Goal: Task Accomplishment & Management: Complete application form

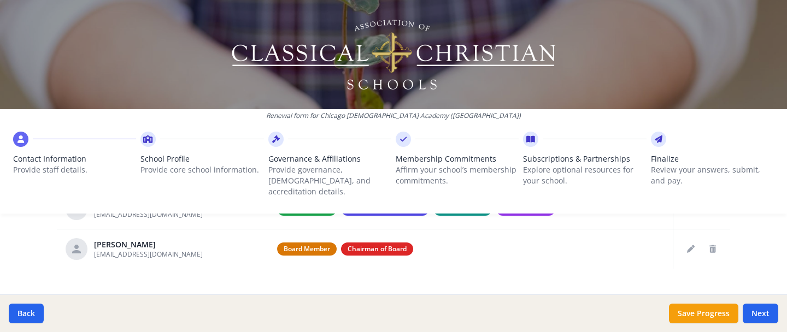
scroll to position [489, 0]
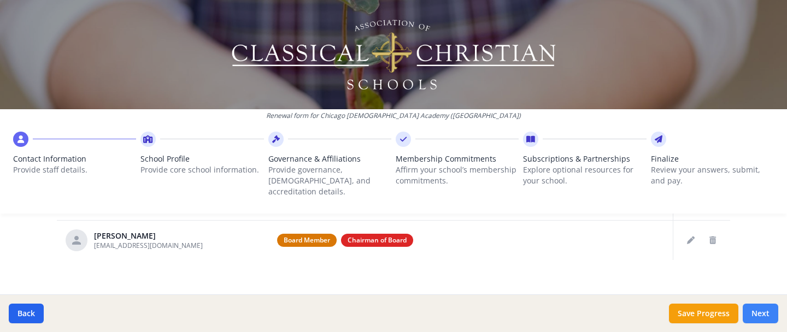
click at [767, 312] on button "Next" at bounding box center [760, 314] width 36 height 20
type input "(312) 361-0911"
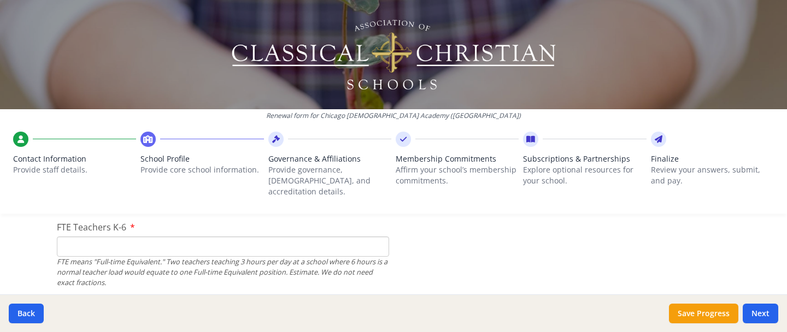
scroll to position [695, 0]
click at [85, 242] on input "FTE Teachers K-6" at bounding box center [223, 248] width 332 height 20
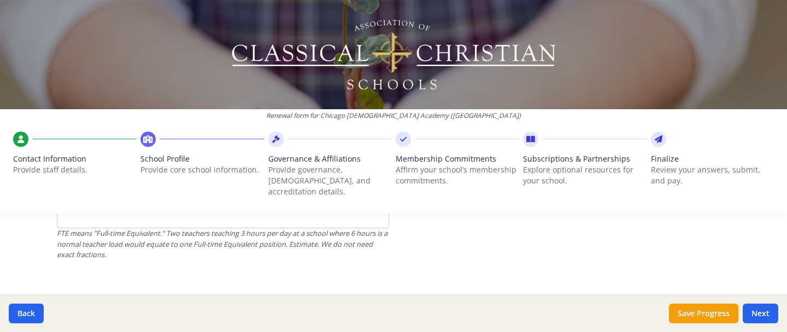
scroll to position [807, 0]
type input "4"
click at [79, 215] on input "FTE Teachers 7-12" at bounding box center [223, 220] width 332 height 20
type input "0"
click at [34, 230] on div "Renewal form for Chicago Christian Academy (IL) Contact Information Provide sta…" at bounding box center [393, 166] width 787 height 332
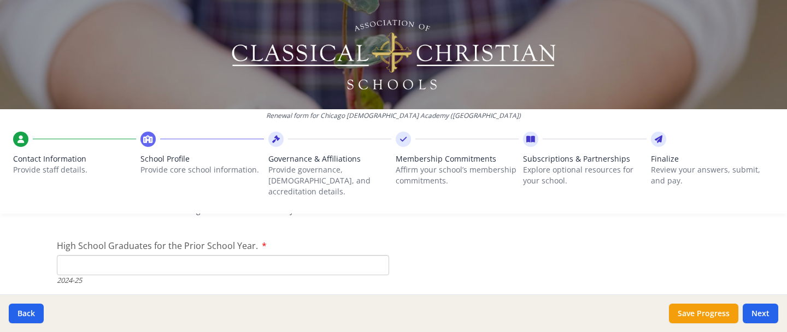
scroll to position [1588, 0]
click at [92, 248] on input "High School Graduates for the Prior School Year." at bounding box center [223, 256] width 332 height 20
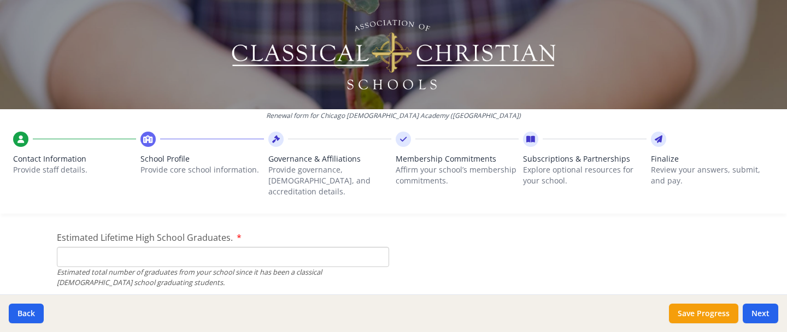
scroll to position [1655, 0]
type input "0"
click at [74, 247] on input "Estimated Lifetime High School Graduates." at bounding box center [223, 254] width 332 height 20
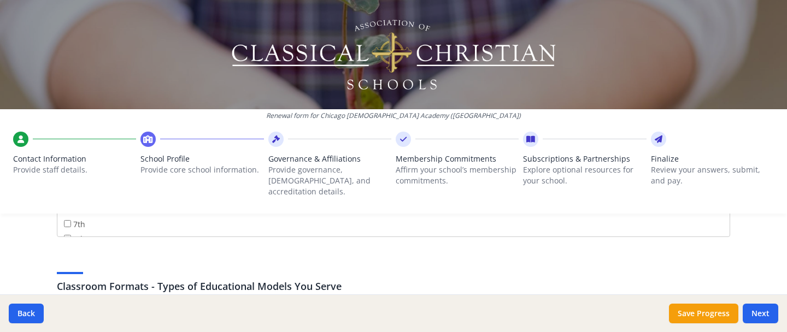
scroll to position [57, 0]
type input "0"
click at [65, 222] on input "7th" at bounding box center [67, 225] width 7 height 7
checkbox input "true"
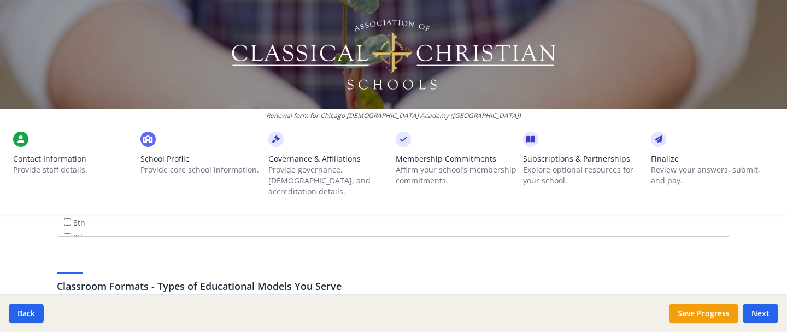
click at [46, 218] on div "Federal Employer Identification Number If needed, please update Federal Employe…" at bounding box center [393, 265] width 699 height 3820
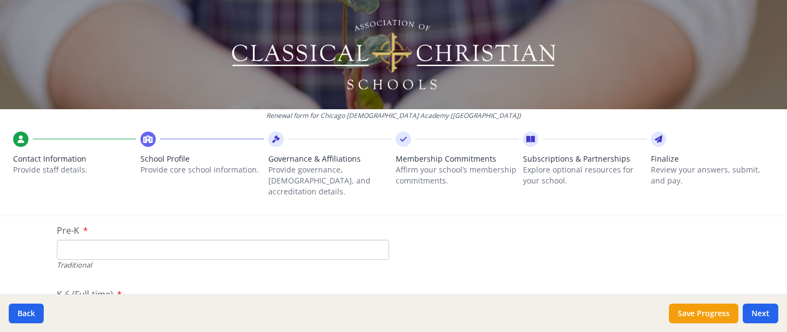
scroll to position [2295, 0]
click at [73, 235] on input "Pre-K" at bounding box center [223, 245] width 332 height 20
type input "16"
click at [68, 245] on input "K-6 (Full-time)" at bounding box center [223, 255] width 332 height 20
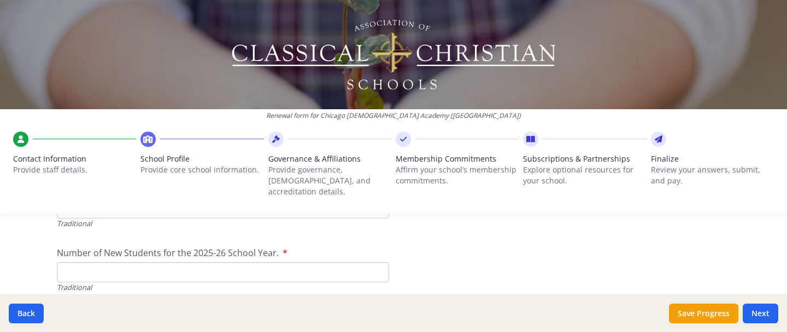
scroll to position [2462, 0]
click at [102, 261] on input "Number of New Students for the 2025-26 School Year." at bounding box center [223, 271] width 332 height 20
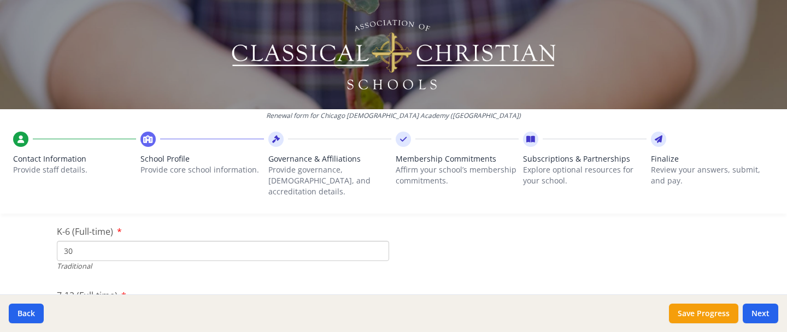
scroll to position [2349, 0]
click at [88, 246] on input "30" at bounding box center [223, 255] width 332 height 20
type input "32"
click at [93, 253] on input "Number of New Students for the 2025-26 School Year." at bounding box center [223, 263] width 332 height 20
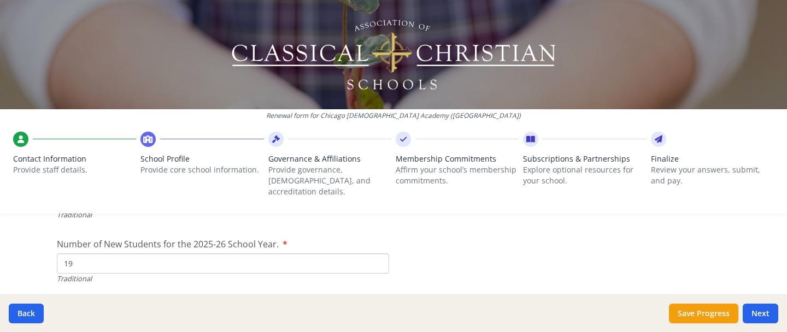
type input "19"
click at [27, 261] on div "Renewal form for Chicago Christian Academy (IL) Contact Information Provide sta…" at bounding box center [393, 166] width 787 height 332
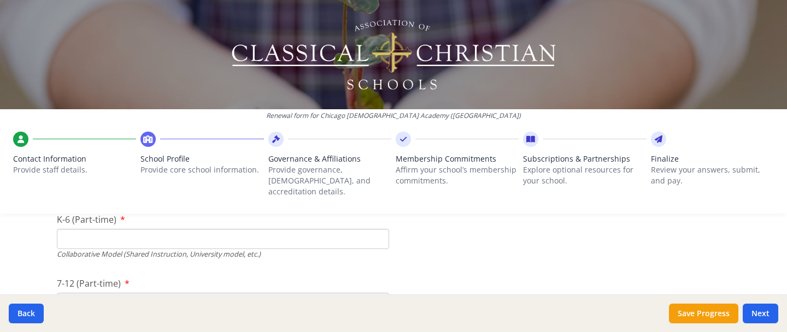
scroll to position [2622, 0]
click at [96, 228] on input "K-6 (Part-time)" at bounding box center [223, 238] width 332 height 20
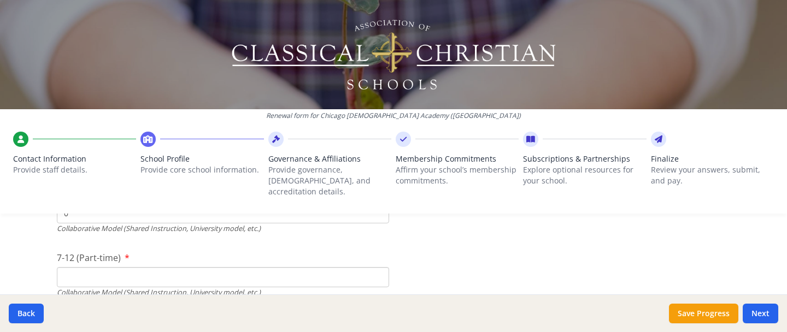
type input "0"
click at [82, 267] on input "7-12 (Part-time)" at bounding box center [223, 277] width 332 height 20
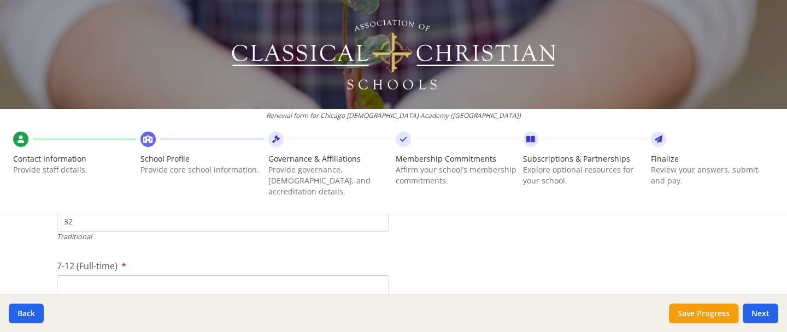
scroll to position [2389, 0]
type input "0"
click at [82, 273] on input "7-12 (Full-time)" at bounding box center [223, 280] width 332 height 20
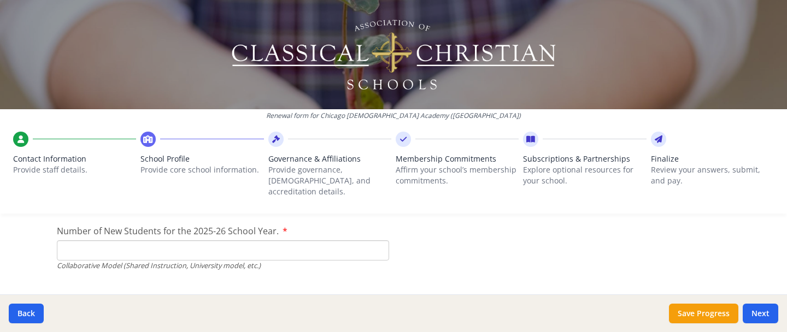
scroll to position [2746, 0]
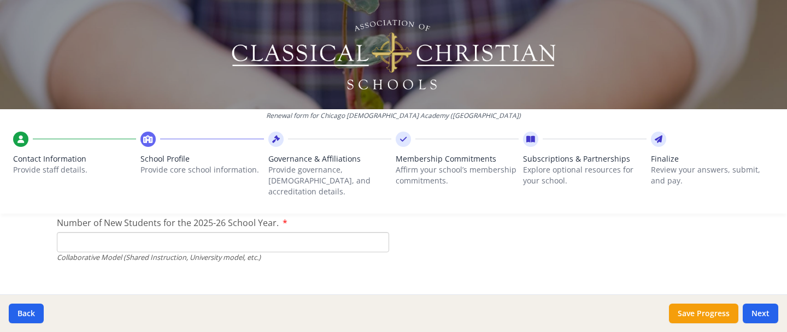
type input "1"
type input "0"
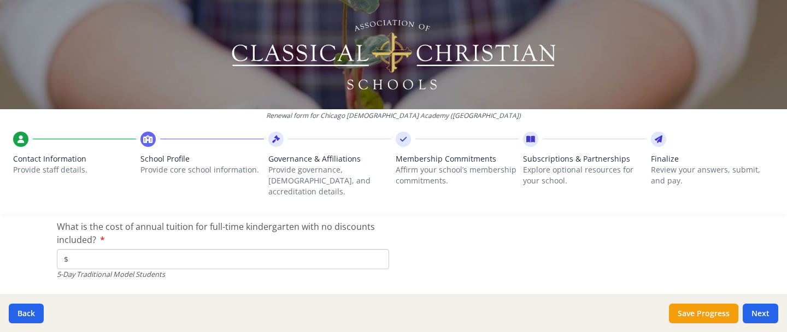
scroll to position [2880, 0]
click at [96, 253] on input "$" at bounding box center [223, 261] width 332 height 20
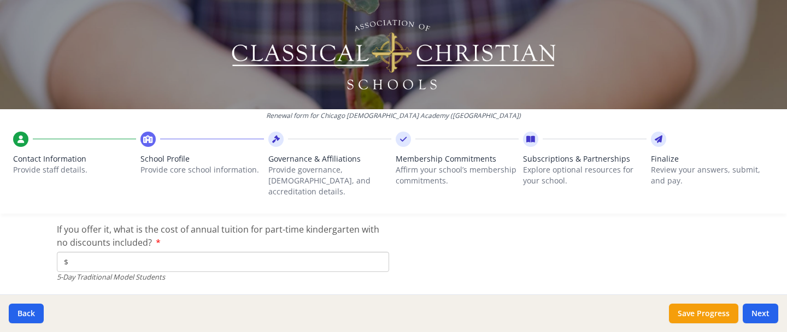
scroll to position [2960, 0]
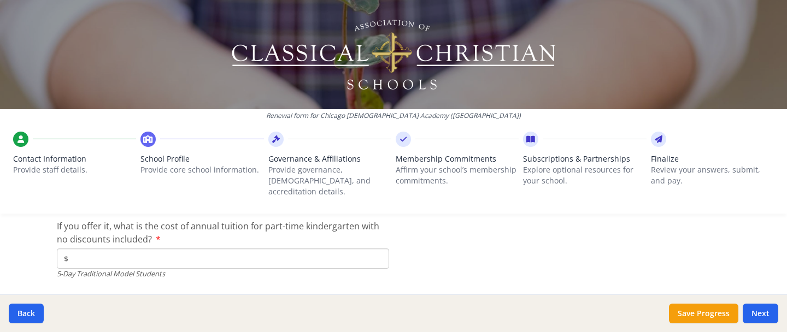
type input "$15 500"
click at [93, 250] on input "$" at bounding box center [223, 259] width 332 height 20
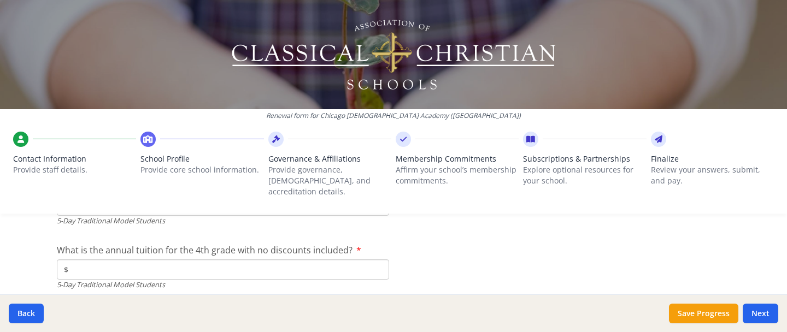
scroll to position [3014, 0]
type input "$0"
click at [97, 262] on input "$" at bounding box center [223, 268] width 332 height 20
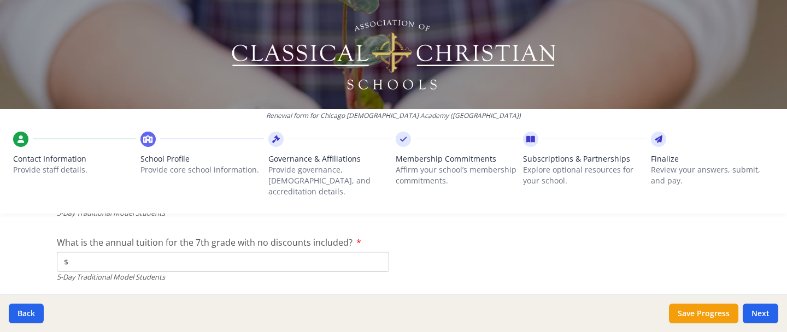
scroll to position [3088, 0]
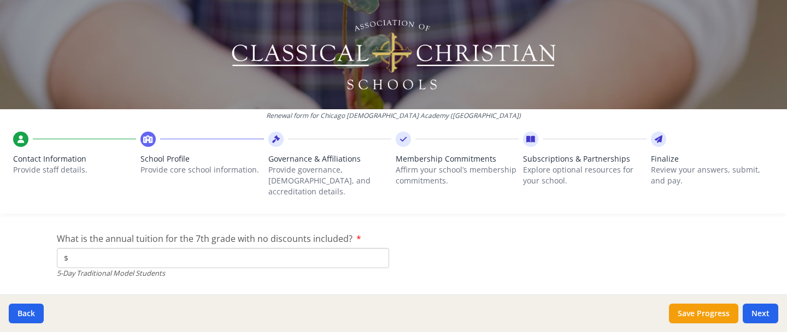
type input "$15 500"
click at [117, 251] on input "$" at bounding box center [223, 258] width 332 height 20
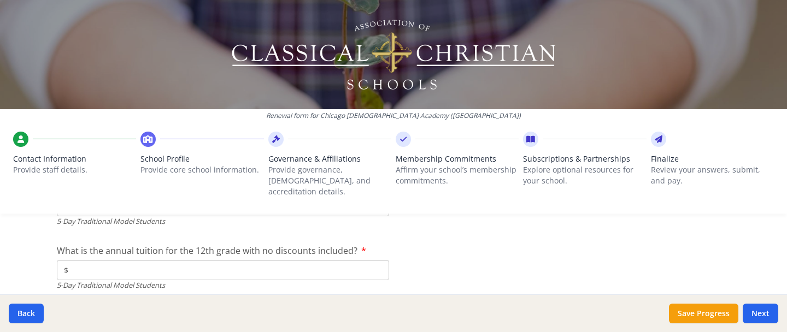
scroll to position [3159, 0]
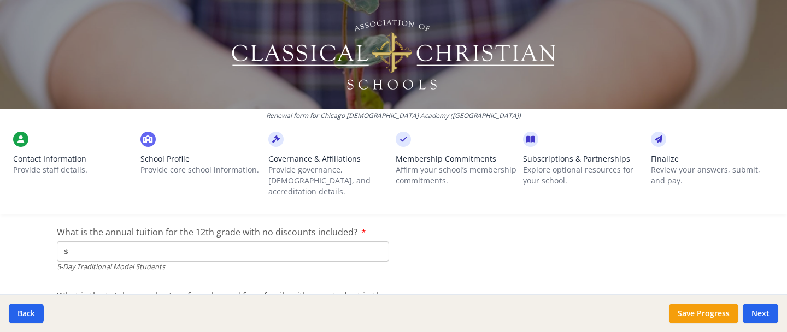
type input "$15 500"
click at [140, 245] on input "$" at bounding box center [223, 251] width 332 height 20
type input "$15 500"
click at [127, 257] on input "$" at bounding box center [223, 263] width 332 height 20
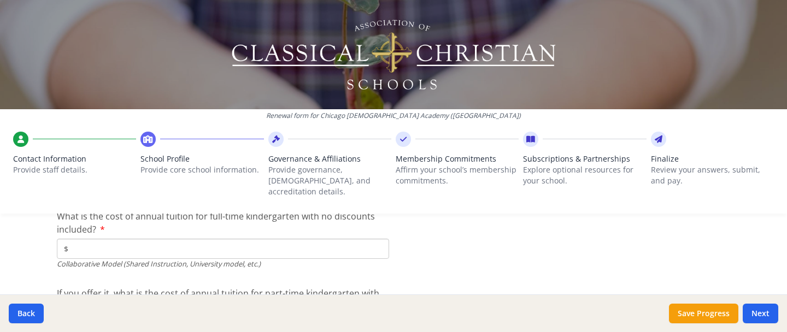
scroll to position [3394, 0]
type input "$350"
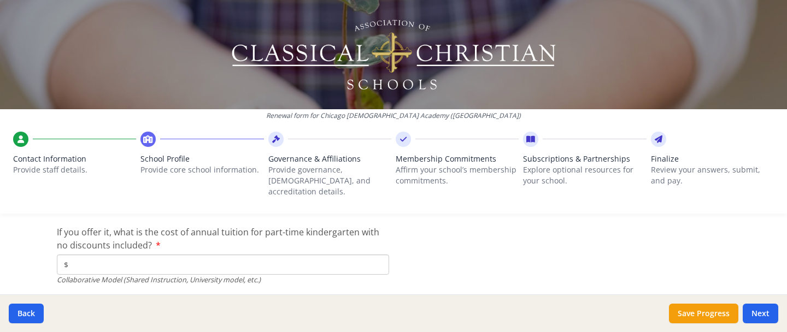
scroll to position [3454, 0]
type input "$0"
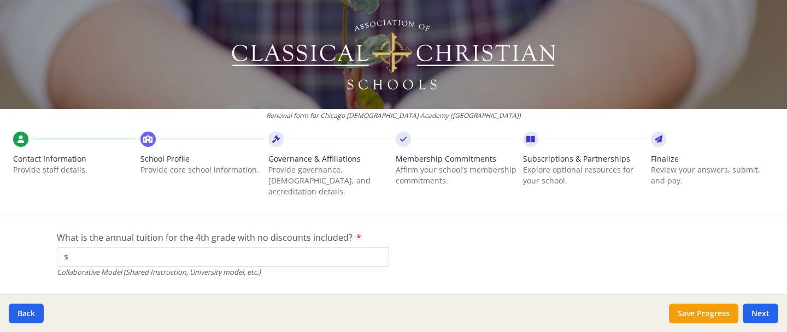
scroll to position [3527, 0]
type input "$0"
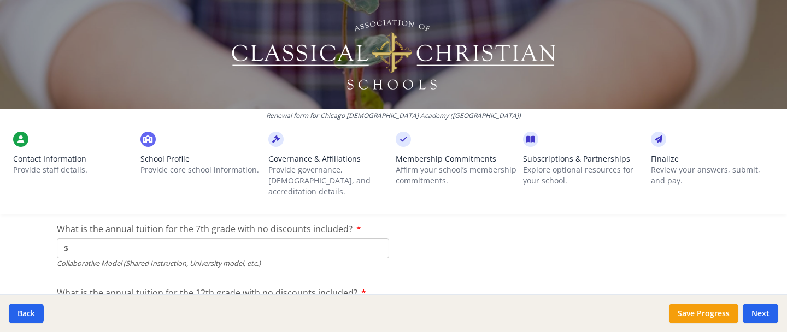
type input "$0"
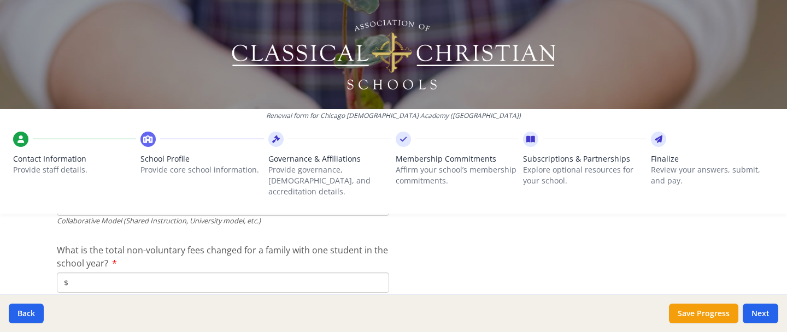
scroll to position [3715, 0]
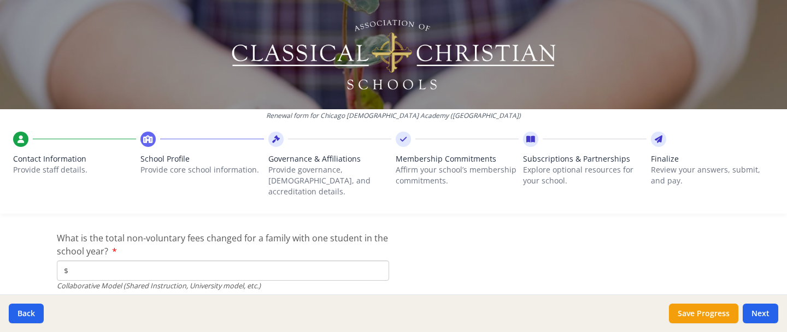
type input "$0"
click at [121, 261] on input "$" at bounding box center [223, 271] width 332 height 20
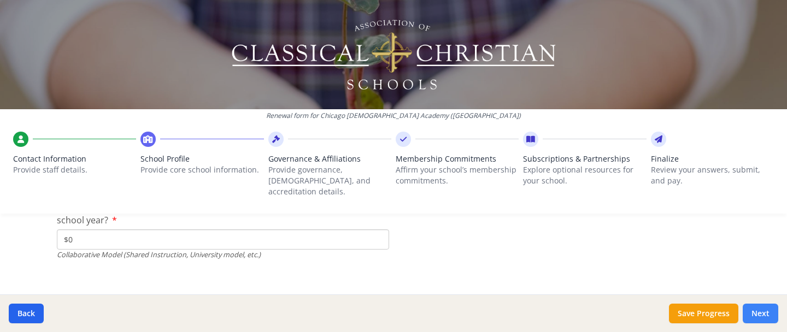
type input "$0"
click at [761, 315] on button "Next" at bounding box center [760, 314] width 36 height 20
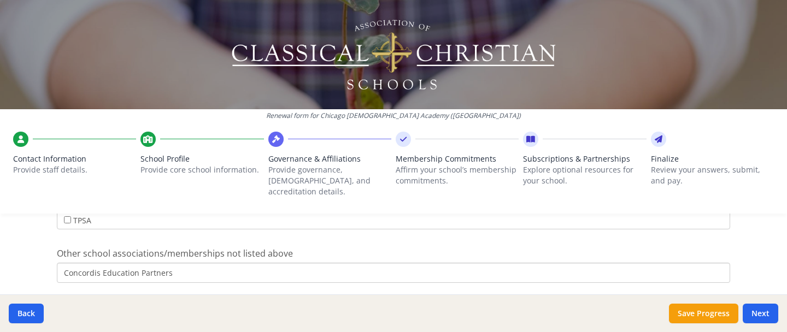
scroll to position [957, 0]
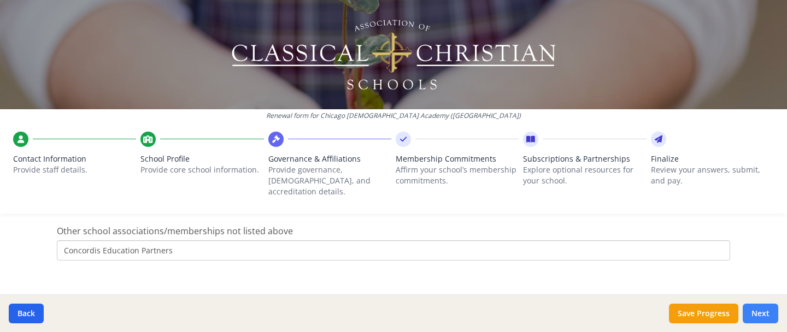
click at [769, 317] on button "Next" at bounding box center [760, 314] width 36 height 20
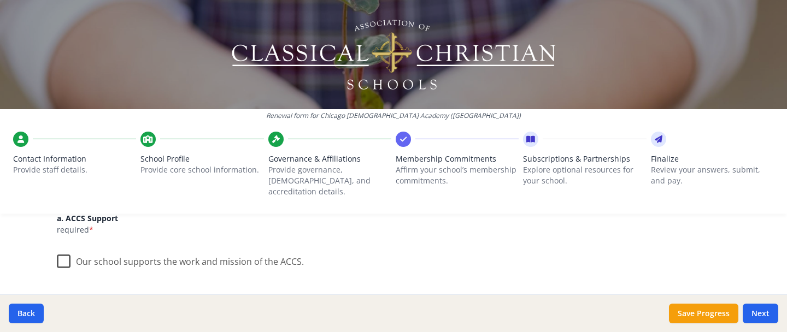
scroll to position [160, 0]
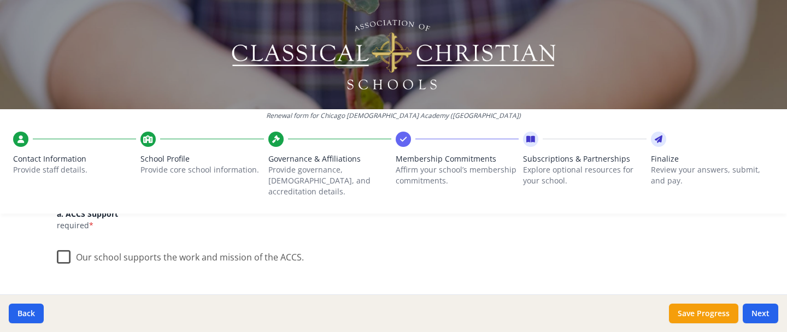
click at [65, 247] on label "Our school supports the work and mission of the ACCS." at bounding box center [180, 254] width 247 height 23
click at [0, 0] on input "Our school supports the work and mission of the ACCS." at bounding box center [0, 0] width 0 height 0
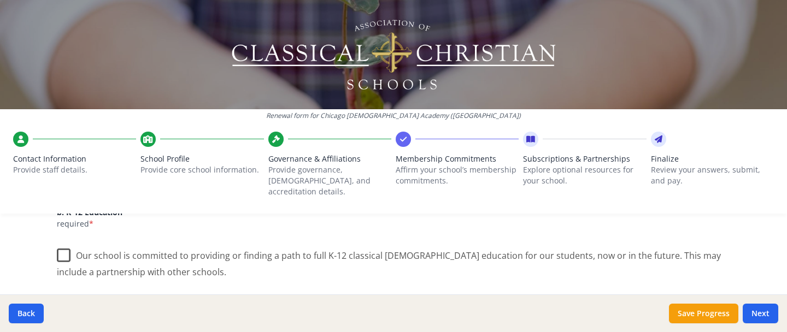
scroll to position [259, 0]
click at [63, 244] on label "Our school is committed to providing or finding a path to full K-12 classical C…" at bounding box center [393, 258] width 673 height 37
click at [0, 0] on input "Our school is committed to providing or finding a path to full K-12 classical C…" at bounding box center [0, 0] width 0 height 0
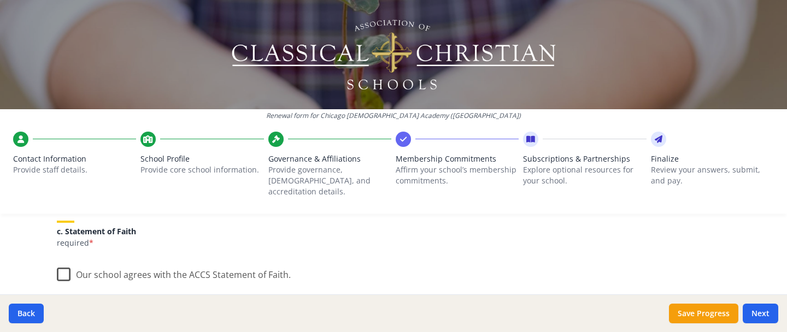
scroll to position [350, 0]
click at [62, 268] on label "Our school agrees with the ACCS Statement of Faith." at bounding box center [174, 271] width 234 height 23
click at [0, 0] on input "Our school agrees with the ACCS Statement of Faith." at bounding box center [0, 0] width 0 height 0
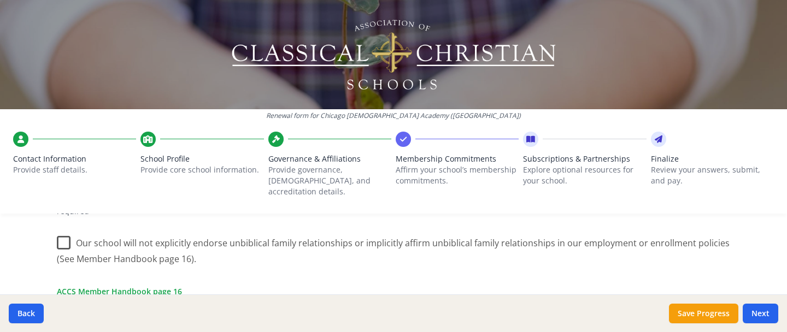
scroll to position [513, 0]
click at [63, 232] on label "Our school will not explicitly endorse unbiblical family relationships or impli…" at bounding box center [393, 246] width 673 height 37
click at [0, 0] on input "Our school will not explicitly endorse unbiblical family relationships or impli…" at bounding box center [0, 0] width 0 height 0
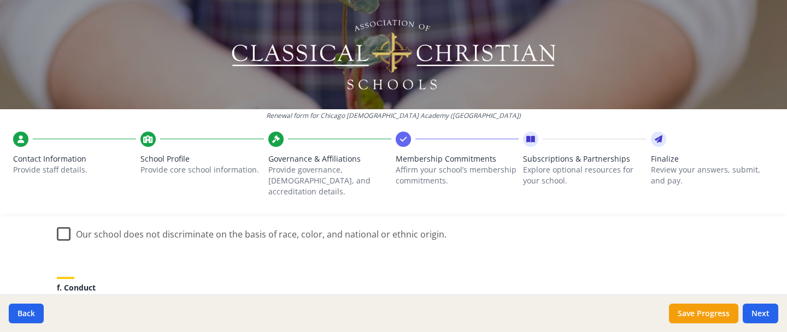
scroll to position [668, 0]
click at [60, 223] on label "Our school does not discriminate on the basis of race, color, and national or e…" at bounding box center [251, 229] width 389 height 23
click at [0, 0] on input "Our school does not discriminate on the basis of race, color, and national or e…" at bounding box center [0, 0] width 0 height 0
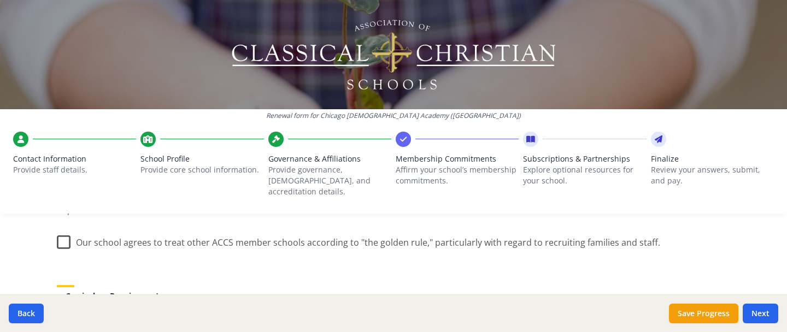
scroll to position [765, 0]
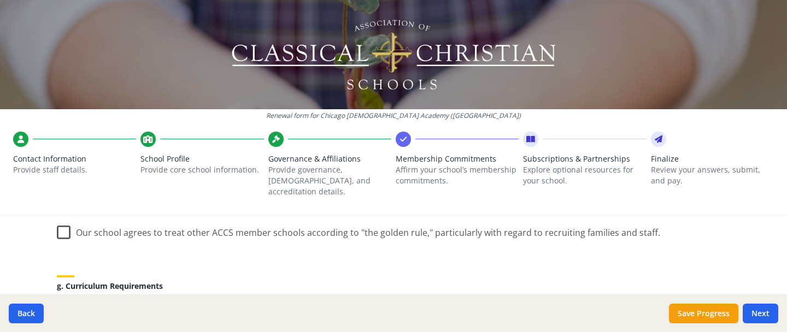
click at [64, 221] on label "Our school agrees to treat other ACCS member schools according to "the golden r…" at bounding box center [358, 229] width 603 height 23
click at [0, 0] on input "Our school agrees to treat other ACCS member schools according to "the golden r…" at bounding box center [0, 0] width 0 height 0
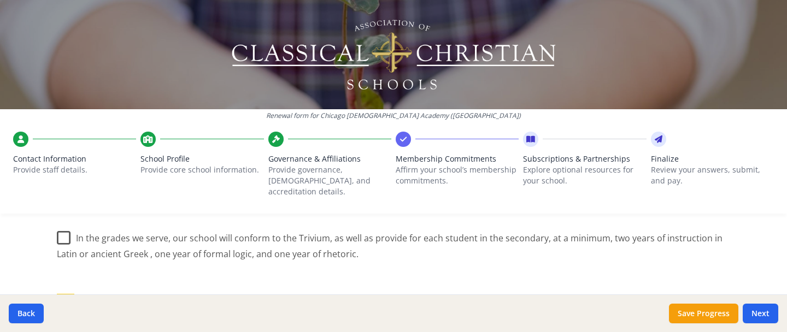
scroll to position [860, 0]
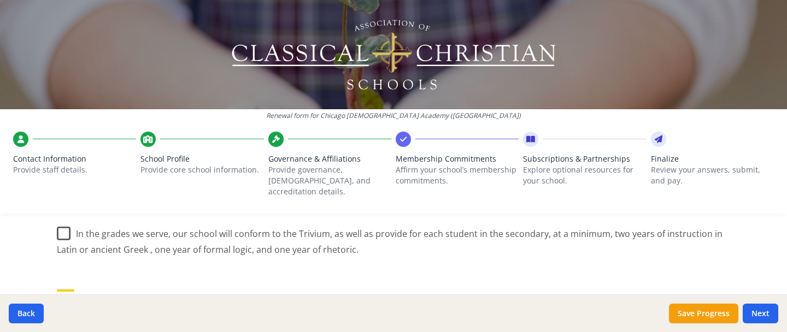
click at [63, 223] on label "In the grades we serve, our school will conform to the Trivium, as well as prov…" at bounding box center [393, 238] width 673 height 37
click at [0, 0] on input "In the grades we serve, our school will conform to the Trivium, as well as prov…" at bounding box center [0, 0] width 0 height 0
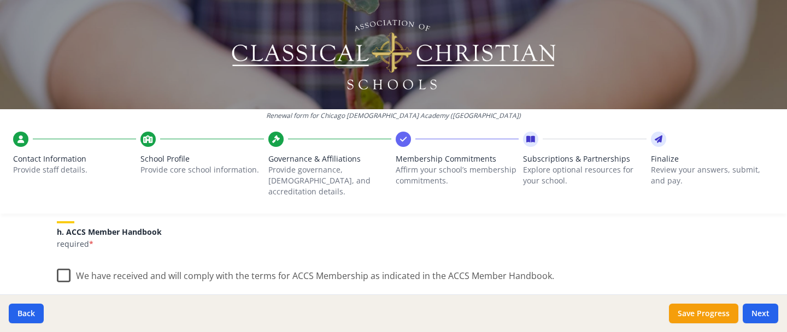
scroll to position [929, 0]
click at [61, 262] on label "We have received and will comply with the terms for ACCS Membership as indicate…" at bounding box center [305, 272] width 497 height 23
click at [0, 0] on input "We have received and will comply with the terms for ACCS Membership as indicate…" at bounding box center [0, 0] width 0 height 0
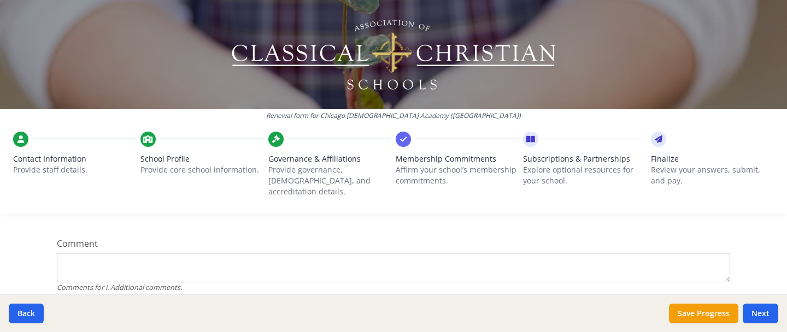
scroll to position [1116, 0]
click at [759, 316] on button "Next" at bounding box center [760, 314] width 36 height 20
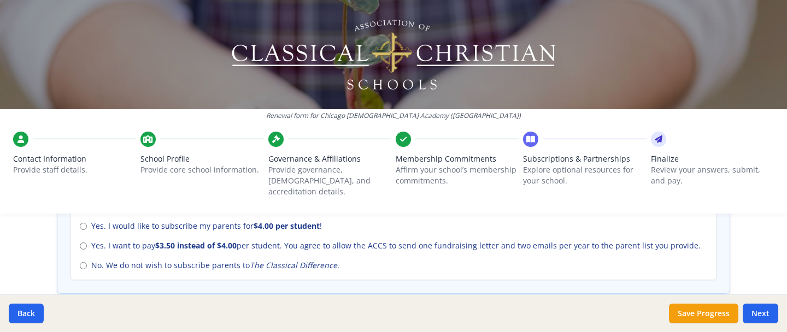
scroll to position [521, 0]
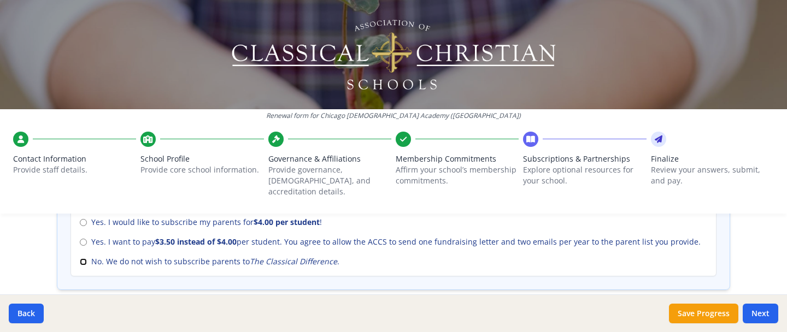
click at [83, 258] on input "No. We do not wish to subscribe parents to The Classical Difference ." at bounding box center [83, 261] width 7 height 7
radio input "true"
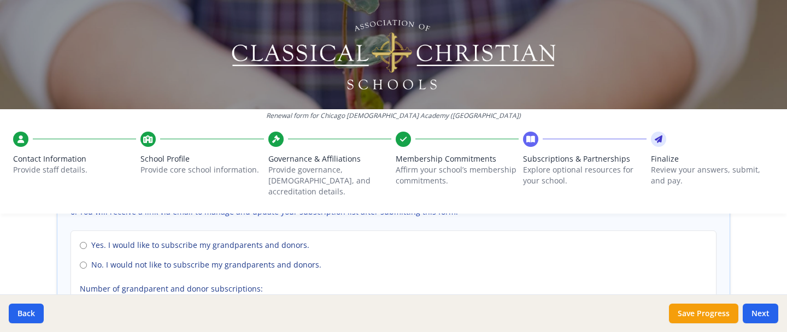
scroll to position [828, 0]
click at [81, 261] on input "No. I would not like to subscribe my grandparents and donors." at bounding box center [83, 264] width 7 height 7
radio input "true"
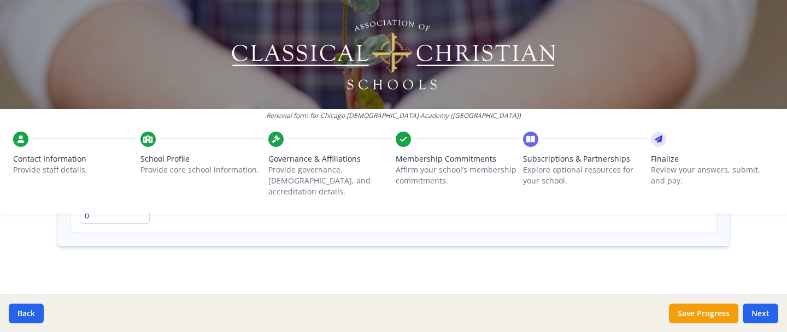
scroll to position [916, 0]
click at [770, 313] on button "Next" at bounding box center [760, 314] width 36 height 20
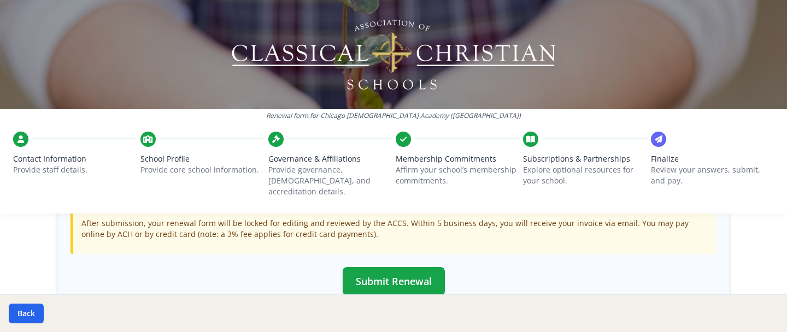
scroll to position [393, 0]
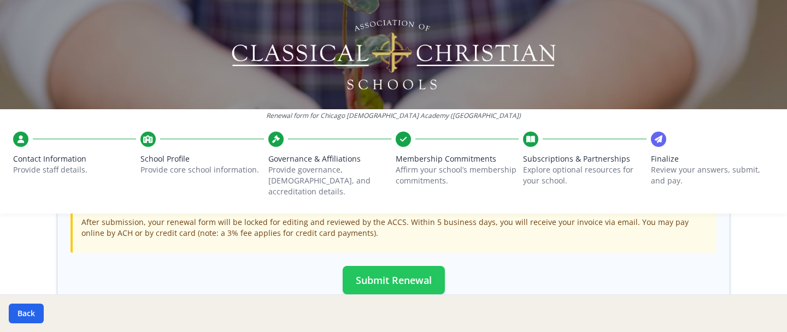
click at [412, 266] on button "Submit Renewal" at bounding box center [393, 280] width 102 height 28
